Goal: Transaction & Acquisition: Subscribe to service/newsletter

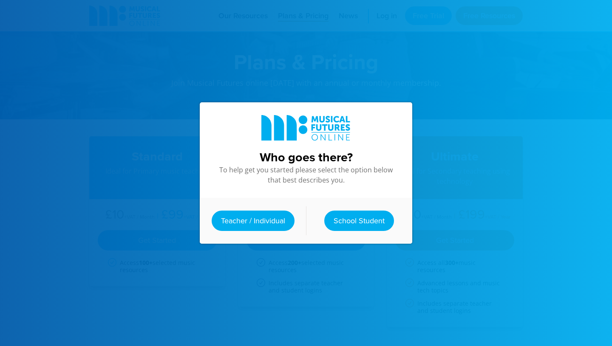
scroll to position [71, 0]
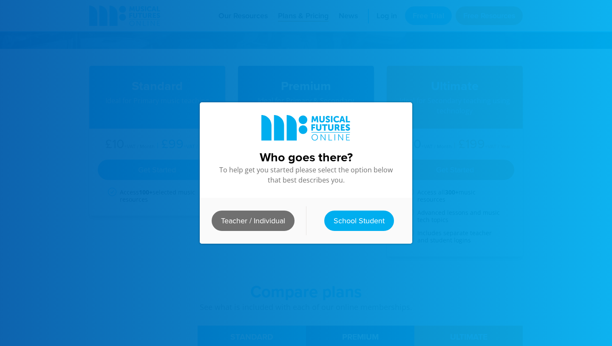
click at [278, 221] on link "Teacher / Individual" at bounding box center [253, 221] width 83 height 20
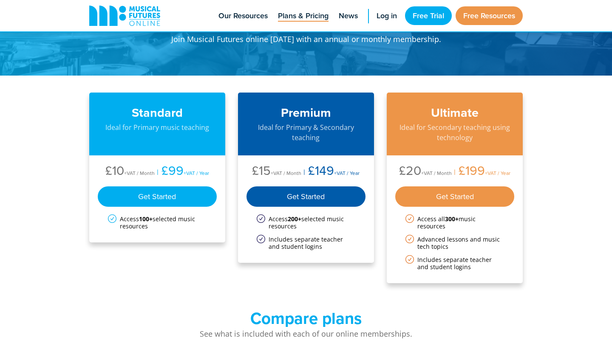
scroll to position [48, 0]
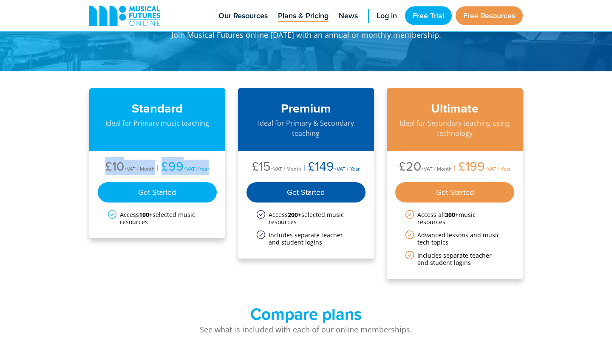
drag, startPoint x: 107, startPoint y: 165, endPoint x: 215, endPoint y: 166, distance: 107.5
click at [215, 166] on ul "£10 +VAT / Month £99 +VAT / Year" at bounding box center [157, 168] width 119 height 16
click at [196, 243] on div "Standard Ideal for Primary music teaching £10 +VAT / Month £99 +VAT / Year Get …" at bounding box center [305, 183] width 433 height 191
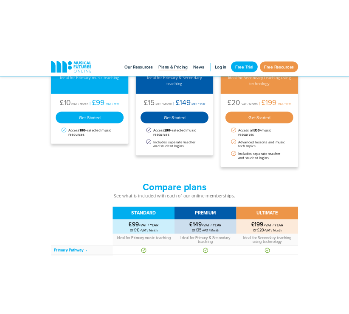
scroll to position [0, 0]
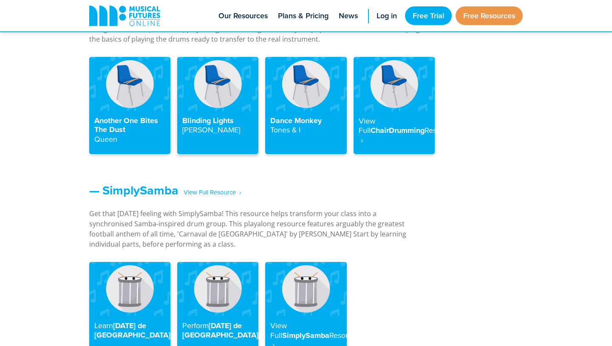
scroll to position [1015, 0]
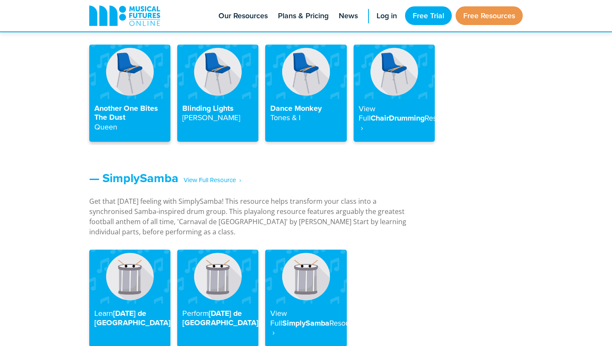
click at [138, 107] on h4 "Another One Bites The Dust Queen" at bounding box center [129, 118] width 71 height 28
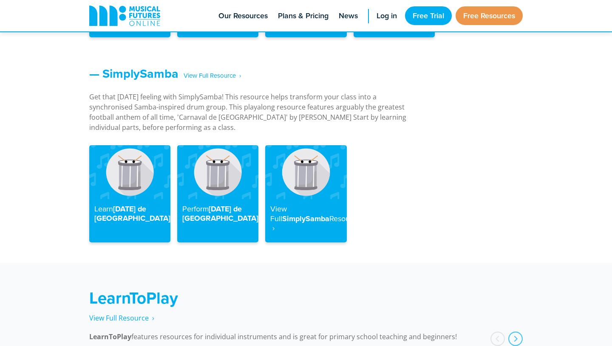
scroll to position [1121, 0]
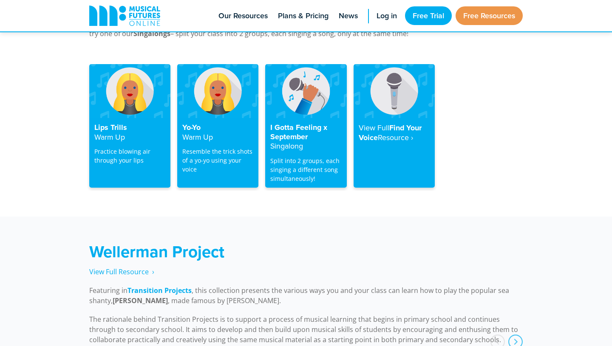
scroll to position [1720, 0]
click at [134, 123] on h4 "Lips Trills Warm Up" at bounding box center [129, 132] width 71 height 19
